Goal: Find contact information: Find contact information

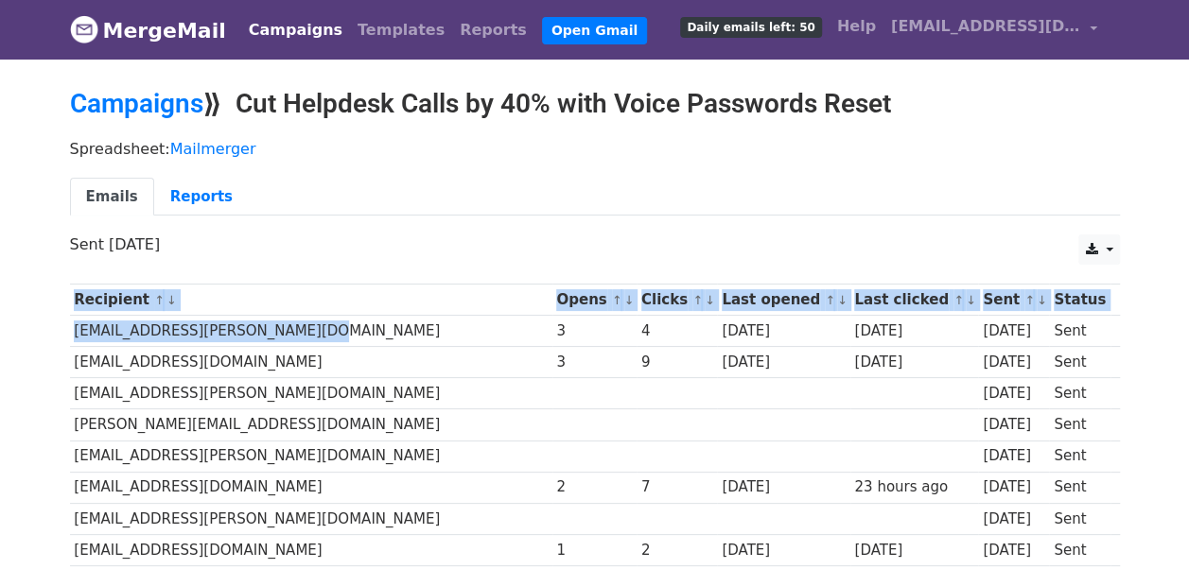
drag, startPoint x: 66, startPoint y: 325, endPoint x: 318, endPoint y: 330, distance: 251.6
click at [318, 330] on td "[EMAIL_ADDRESS][PERSON_NAME][DOMAIN_NAME]" at bounding box center [311, 331] width 482 height 31
click at [131, 328] on td "[EMAIL_ADDRESS][PERSON_NAME][DOMAIN_NAME]" at bounding box center [311, 331] width 482 height 31
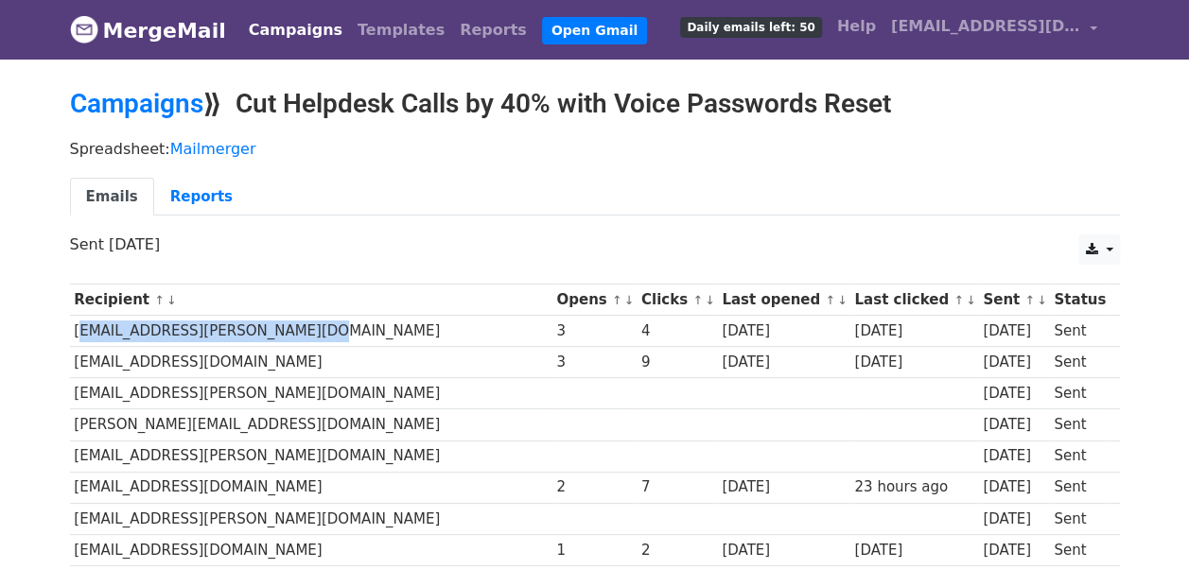
drag, startPoint x: 91, startPoint y: 333, endPoint x: 327, endPoint y: 332, distance: 236.5
click at [327, 332] on td "[EMAIL_ADDRESS][PERSON_NAME][DOMAIN_NAME]" at bounding box center [311, 331] width 482 height 31
copy td "[EMAIL_ADDRESS][PERSON_NAME][DOMAIN_NAME]"
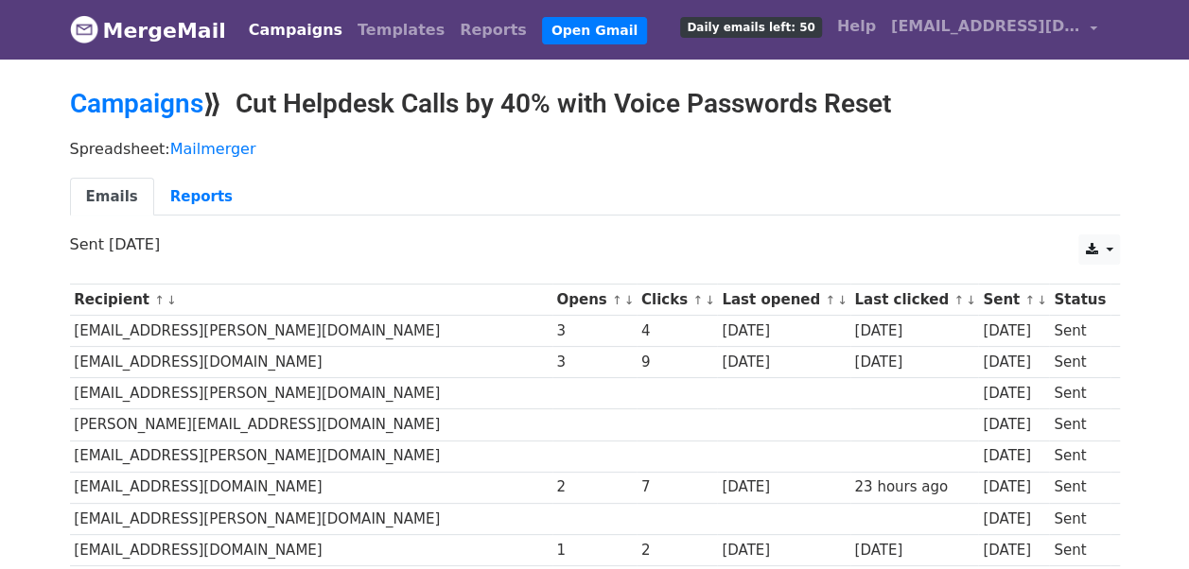
click at [71, 365] on td "[EMAIL_ADDRESS][DOMAIN_NAME]" at bounding box center [311, 362] width 482 height 31
drag, startPoint x: 71, startPoint y: 362, endPoint x: 261, endPoint y: 352, distance: 190.4
click at [261, 352] on td "[EMAIL_ADDRESS][DOMAIN_NAME]" at bounding box center [311, 362] width 482 height 31
copy td "[EMAIL_ADDRESS][DOMAIN_NAME]"
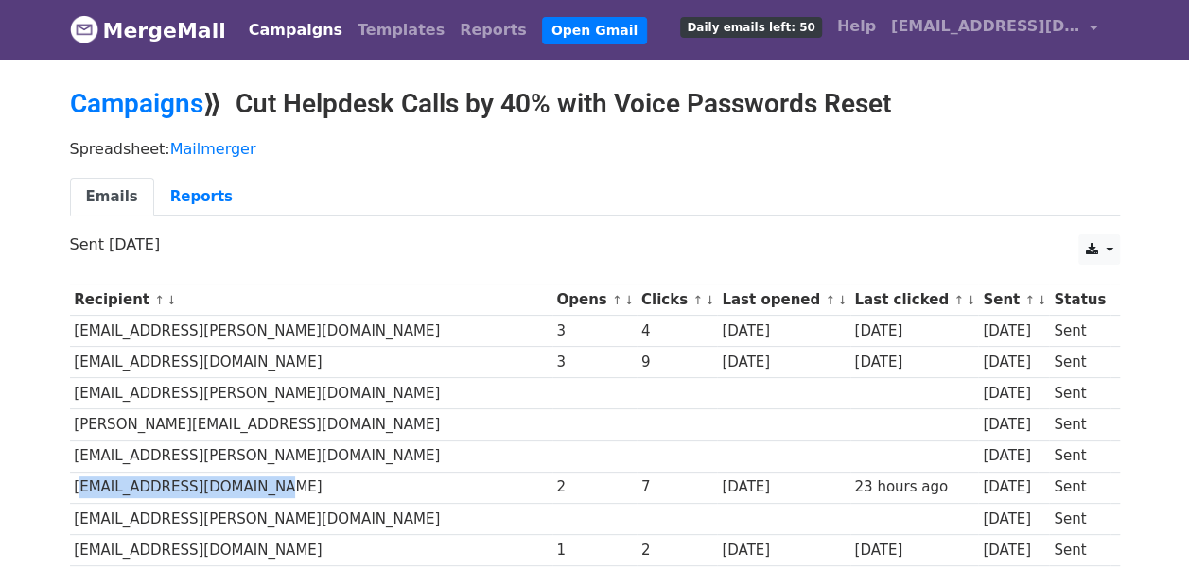
drag, startPoint x: 74, startPoint y: 479, endPoint x: 316, endPoint y: 483, distance: 242.2
click at [316, 483] on td "[EMAIL_ADDRESS][DOMAIN_NAME]" at bounding box center [311, 487] width 482 height 31
copy td "[EMAIL_ADDRESS][DOMAIN_NAME]"
click at [261, 477] on td "[EMAIL_ADDRESS][DOMAIN_NAME]" at bounding box center [311, 487] width 482 height 31
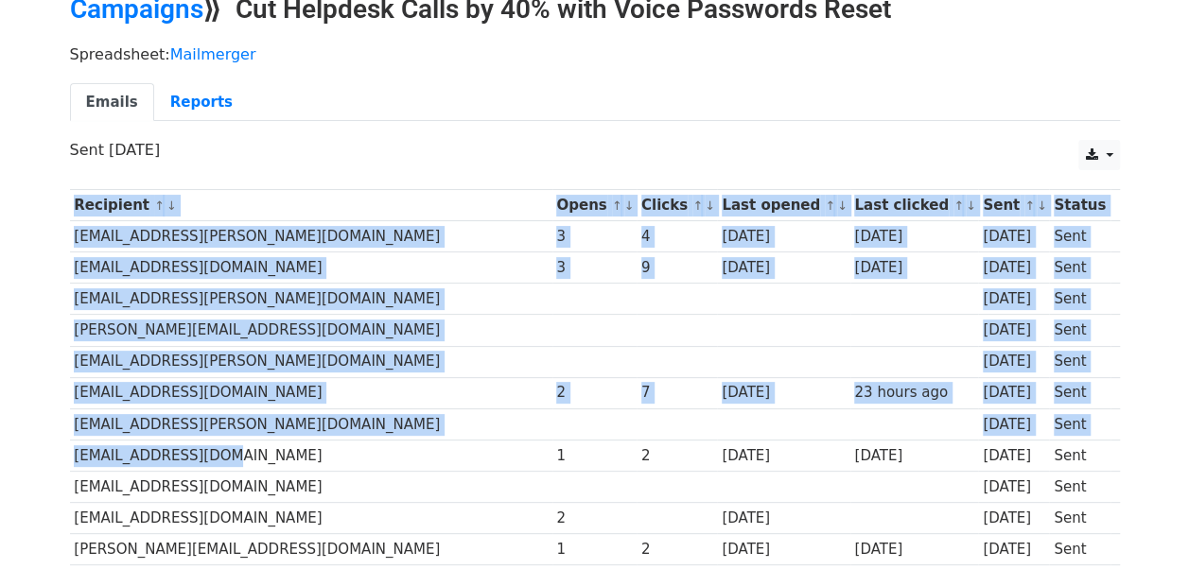
drag, startPoint x: 68, startPoint y: 450, endPoint x: 218, endPoint y: 453, distance: 150.4
click at [218, 453] on div "Recipient ↑ ↓ Opens ↑ ↓ Clicks ↑ ↓ Last opened ↑ ↓ Last clicked ↑ ↓ Sent ↑ ↓ St…" at bounding box center [595, 516] width 1078 height 672
click at [219, 454] on td "[EMAIL_ADDRESS][DOMAIN_NAME]" at bounding box center [311, 455] width 482 height 31
click at [204, 428] on td "[EMAIL_ADDRESS][PERSON_NAME][DOMAIN_NAME]" at bounding box center [311, 424] width 482 height 31
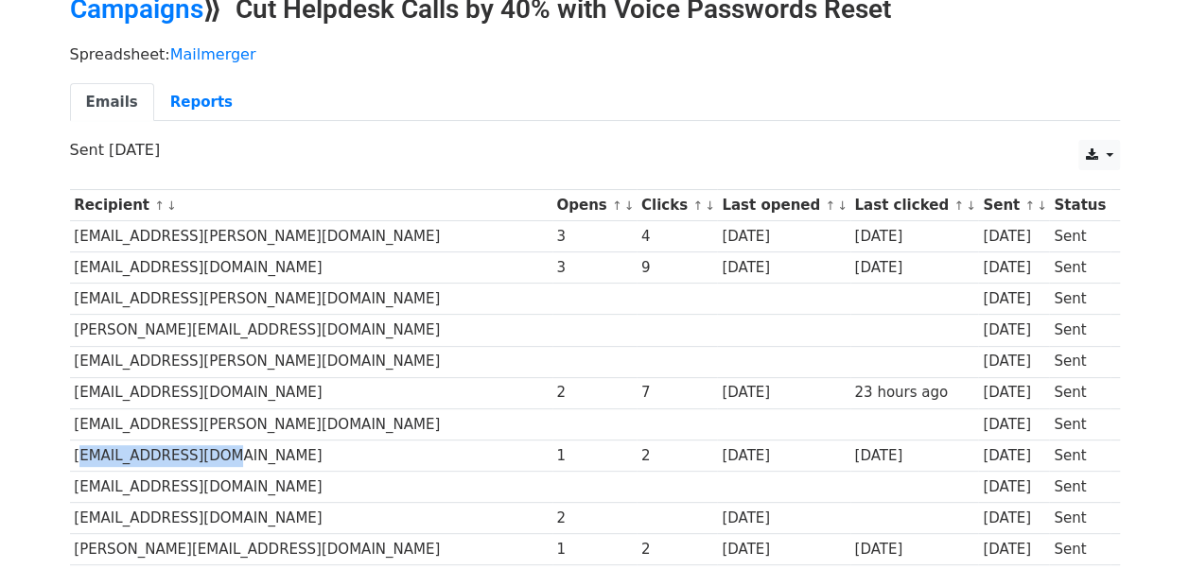
drag, startPoint x: 71, startPoint y: 452, endPoint x: 201, endPoint y: 452, distance: 130.5
click at [201, 452] on td "[EMAIL_ADDRESS][DOMAIN_NAME]" at bounding box center [311, 455] width 482 height 31
copy td "[EMAIL_ADDRESS][DOMAIN_NAME]"
click at [273, 447] on td "[EMAIL_ADDRESS][DOMAIN_NAME]" at bounding box center [311, 455] width 482 height 31
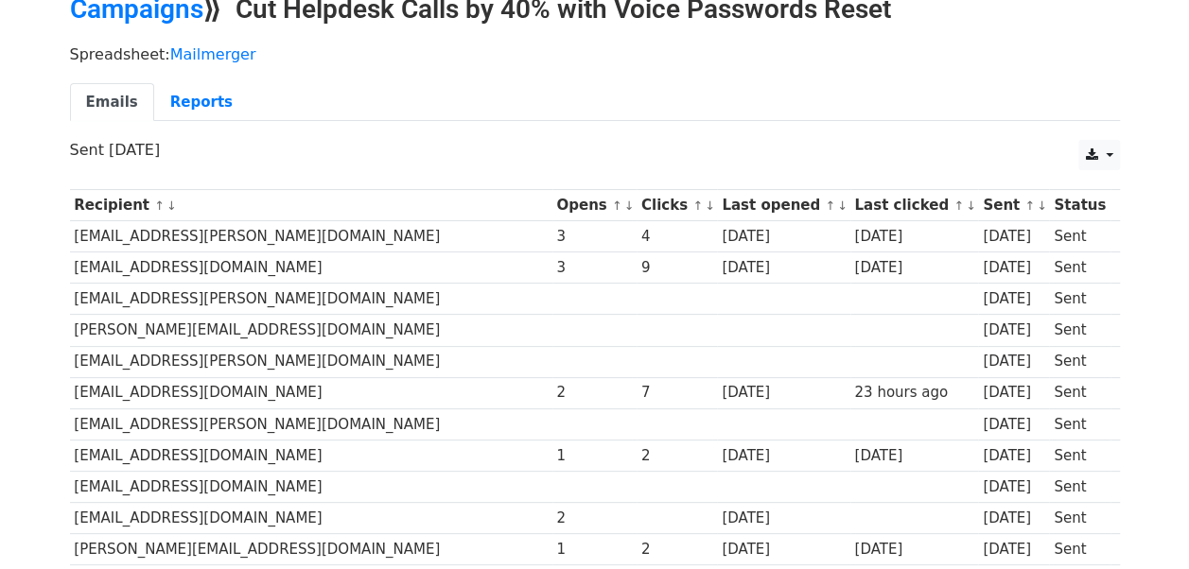
scroll to position [189, 0]
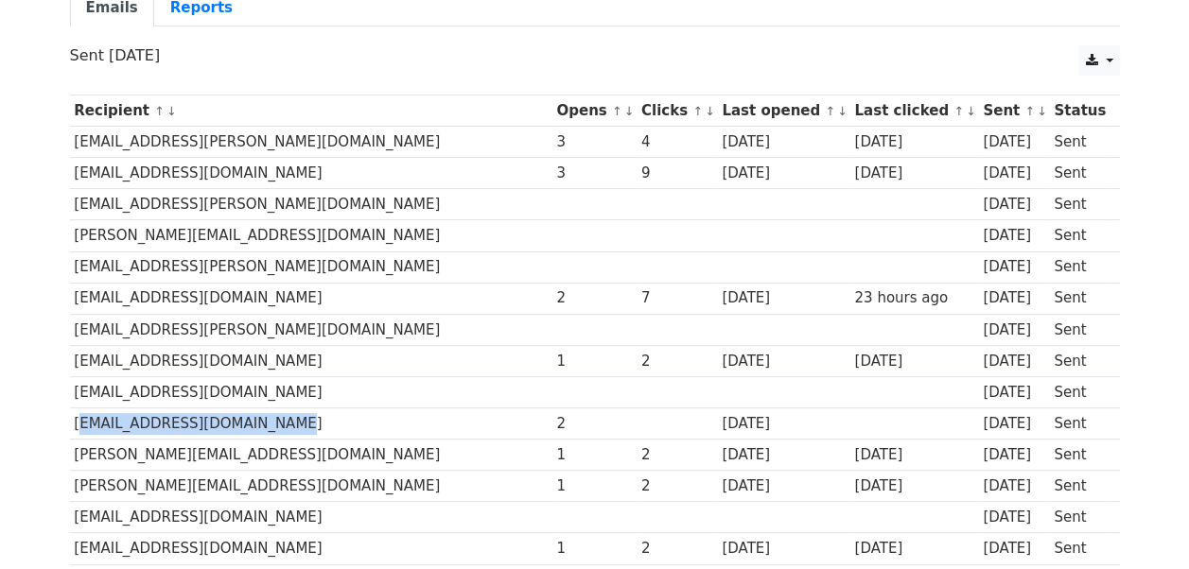
drag, startPoint x: 74, startPoint y: 420, endPoint x: 302, endPoint y: 412, distance: 228.1
click at [302, 412] on td "[EMAIL_ADDRESS][DOMAIN_NAME]" at bounding box center [311, 424] width 482 height 31
copy td "[EMAIL_ADDRESS][DOMAIN_NAME]"
click at [360, 487] on td "[PERSON_NAME][EMAIL_ADDRESS][DOMAIN_NAME]" at bounding box center [311, 486] width 482 height 31
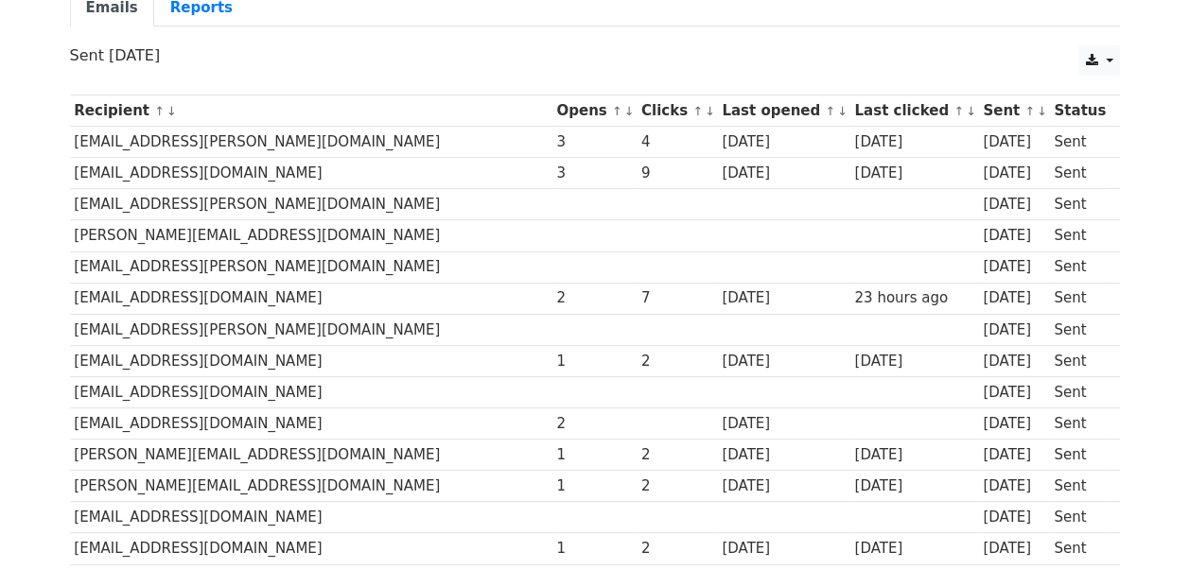
scroll to position [284, 0]
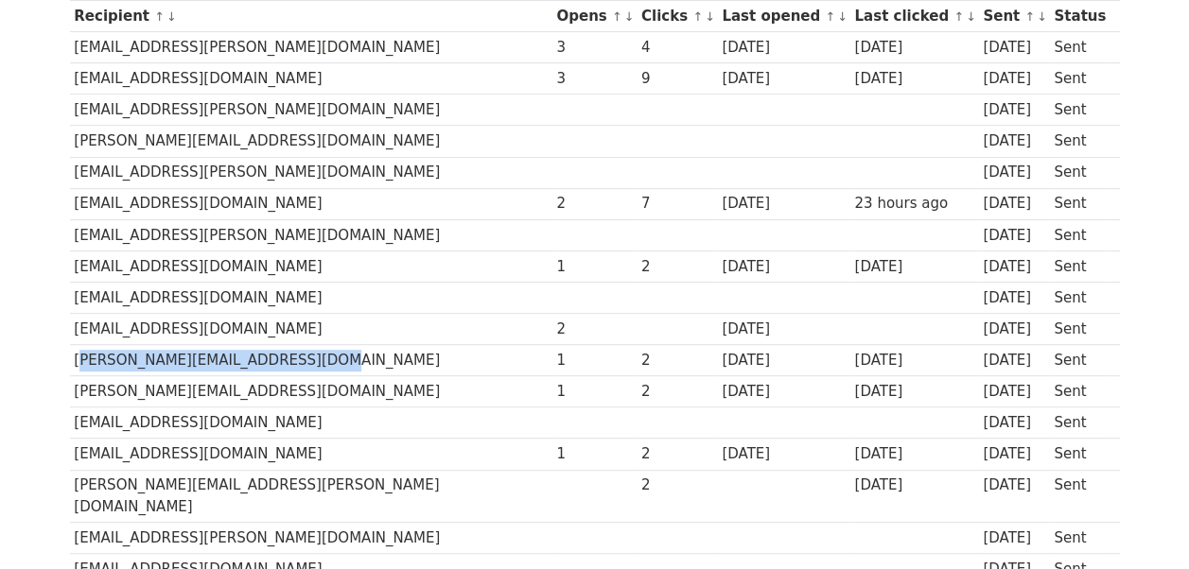
drag, startPoint x: 72, startPoint y: 354, endPoint x: 309, endPoint y: 358, distance: 237.4
click at [309, 358] on td "[PERSON_NAME][EMAIL_ADDRESS][DOMAIN_NAME]" at bounding box center [311, 360] width 482 height 31
copy td "[PERSON_NAME][EMAIL_ADDRESS][DOMAIN_NAME]"
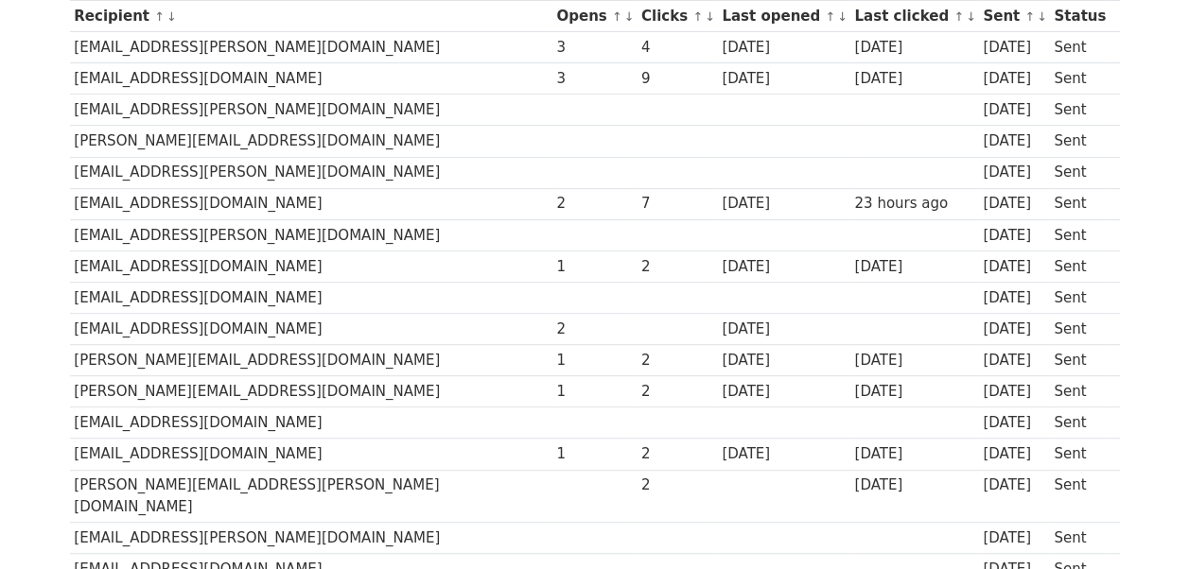
click at [282, 470] on td "[PERSON_NAME][EMAIL_ADDRESS][PERSON_NAME][DOMAIN_NAME]" at bounding box center [311, 496] width 482 height 53
drag, startPoint x: 70, startPoint y: 380, endPoint x: 228, endPoint y: 382, distance: 158.0
click at [227, 382] on td "[PERSON_NAME][EMAIL_ADDRESS][DOMAIN_NAME]" at bounding box center [311, 391] width 482 height 31
copy td "[PERSON_NAME][EMAIL_ADDRESS][DOMAIN_NAME]"
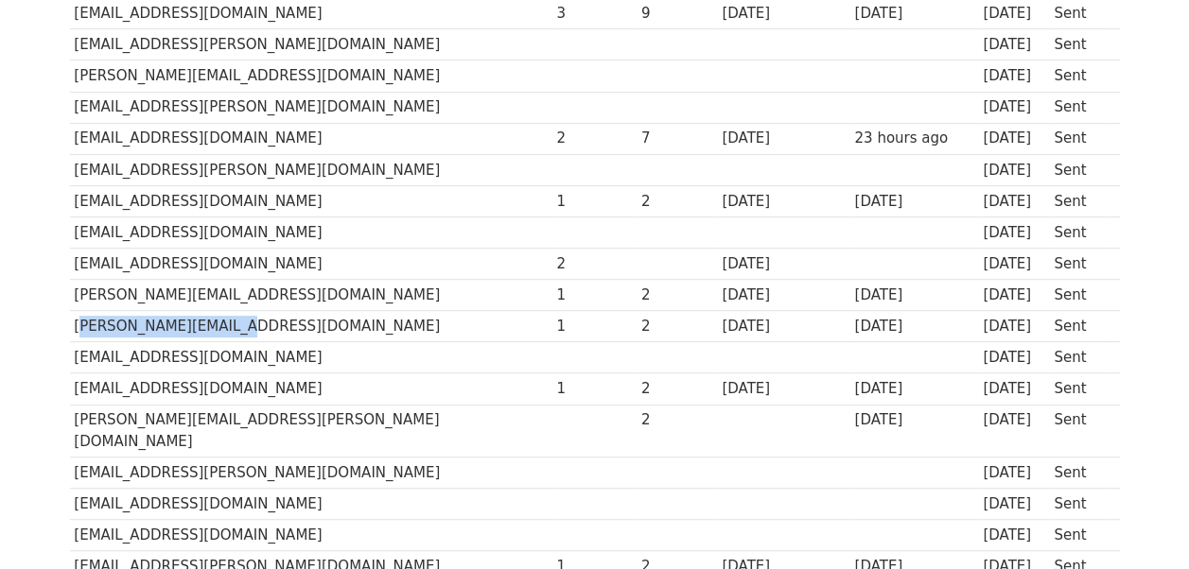
scroll to position [378, 0]
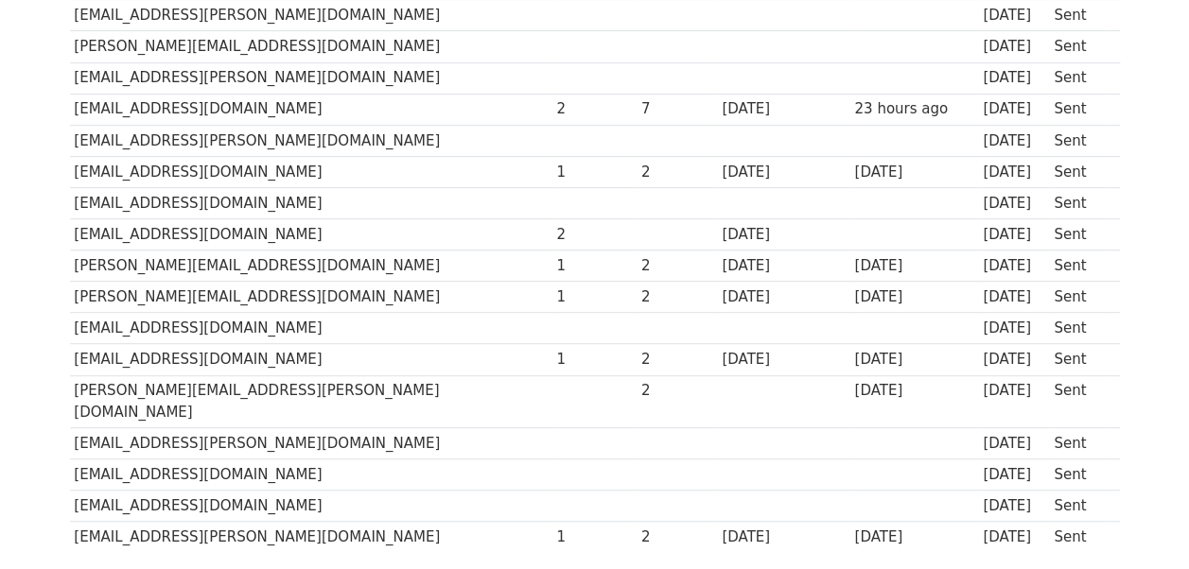
click at [424, 356] on td "[EMAIL_ADDRESS][DOMAIN_NAME]" at bounding box center [311, 359] width 482 height 31
drag, startPoint x: 72, startPoint y: 350, endPoint x: 163, endPoint y: 363, distance: 91.8
click at [163, 363] on td "[EMAIL_ADDRESS][DOMAIN_NAME]" at bounding box center [311, 359] width 482 height 31
click at [310, 428] on td "[EMAIL_ADDRESS][PERSON_NAME][DOMAIN_NAME]" at bounding box center [311, 443] width 482 height 31
drag, startPoint x: 71, startPoint y: 510, endPoint x: 204, endPoint y: 518, distance: 133.6
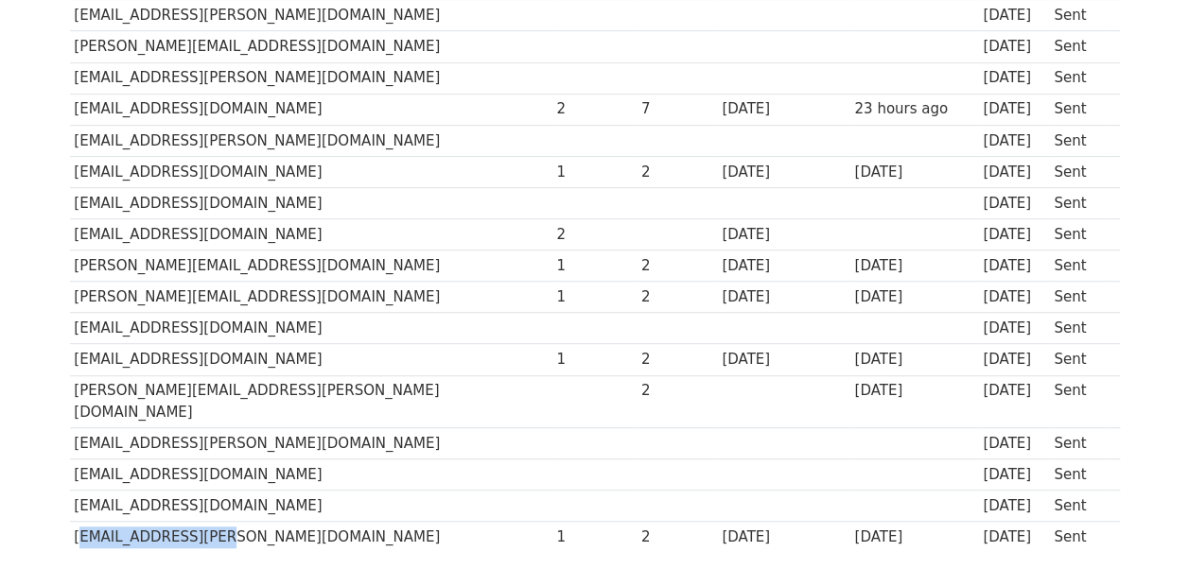
click at [204, 522] on td "[EMAIL_ADDRESS][PERSON_NAME][DOMAIN_NAME]" at bounding box center [311, 537] width 482 height 31
click at [394, 522] on td "[EMAIL_ADDRESS][PERSON_NAME][DOMAIN_NAME]" at bounding box center [311, 537] width 482 height 31
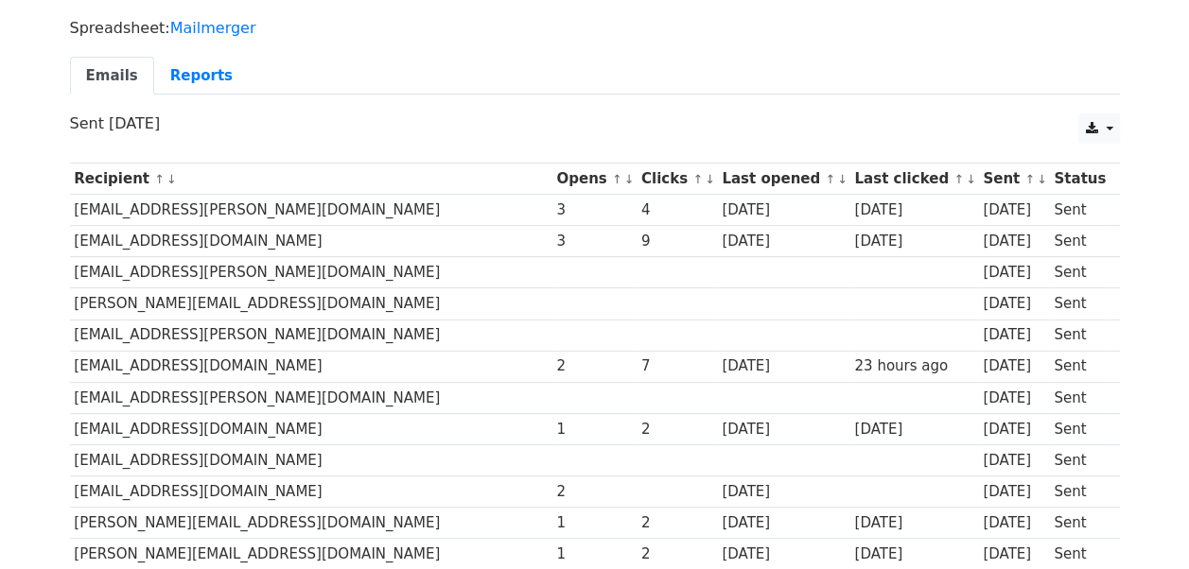
scroll to position [0, 0]
